Goal: Transaction & Acquisition: Subscribe to service/newsletter

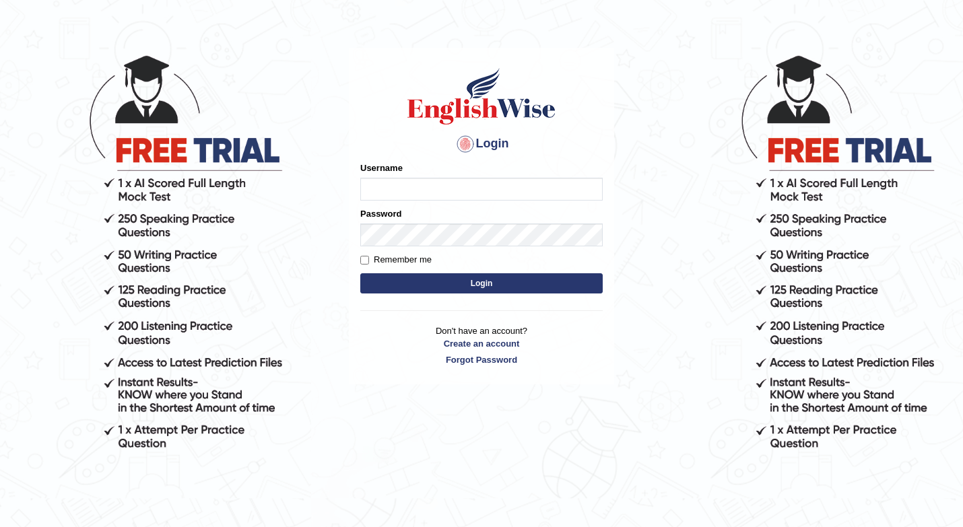
type input "shuja"
click at [485, 281] on button "Login" at bounding box center [481, 283] width 242 height 20
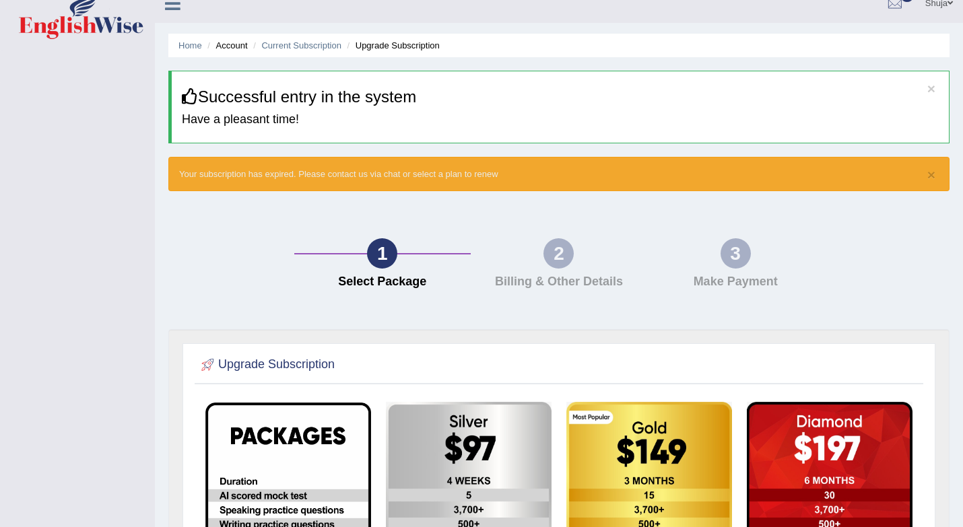
scroll to position [23, 0]
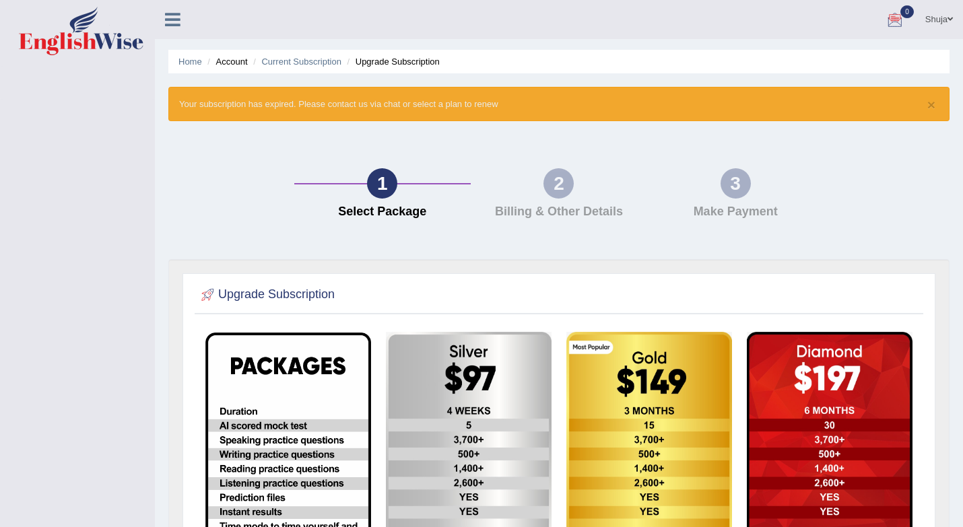
click at [948, 22] on span at bounding box center [950, 19] width 5 height 9
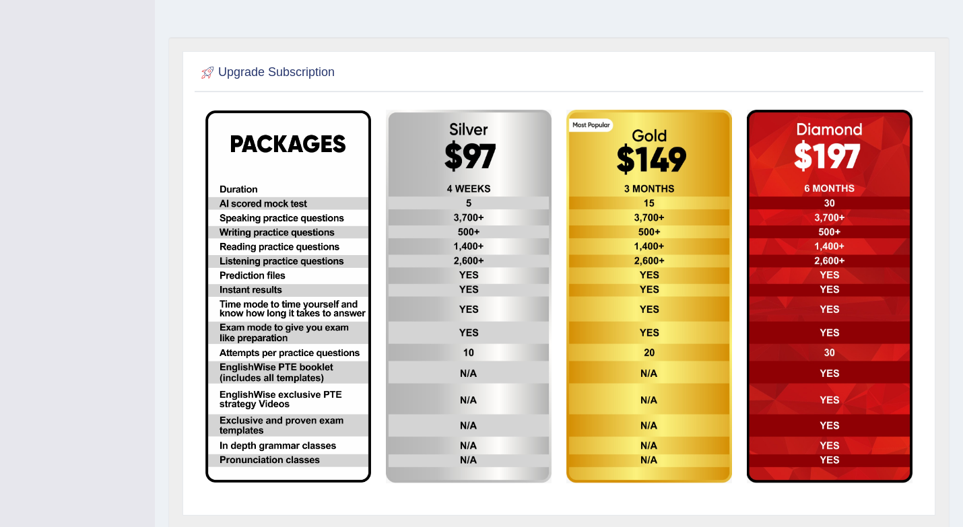
scroll to position [283, 0]
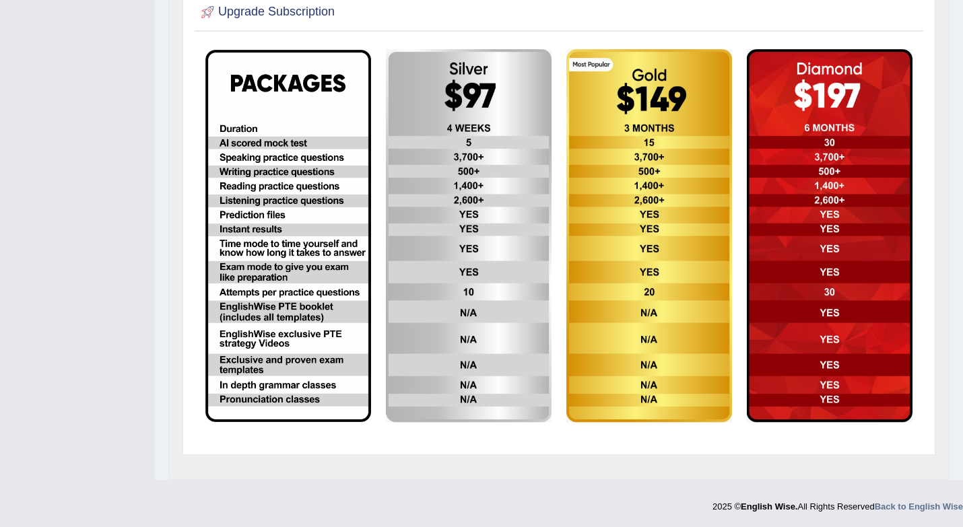
click at [783, 267] on img at bounding box center [830, 236] width 166 height 374
